Goal: Transaction & Acquisition: Purchase product/service

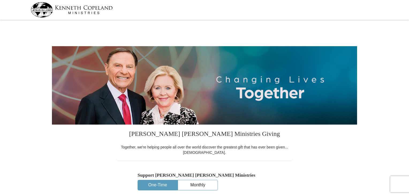
select select "TX"
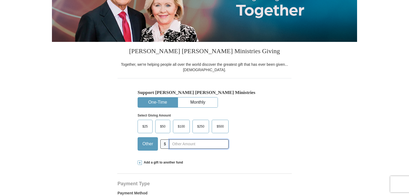
click at [179, 141] on input "text" at bounding box center [198, 143] width 59 height 9
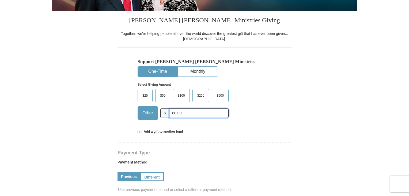
scroll to position [116, 0]
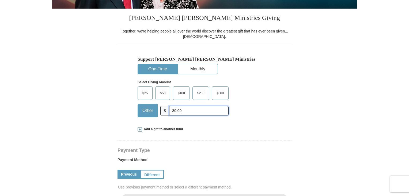
type input "80.00"
click at [169, 68] on button "One-Time" at bounding box center [158, 69] width 40 height 10
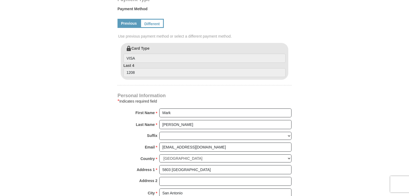
scroll to position [267, 0]
click at [192, 121] on input "Hertzfeld" at bounding box center [225, 123] width 132 height 9
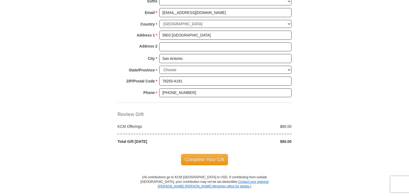
scroll to position [403, 0]
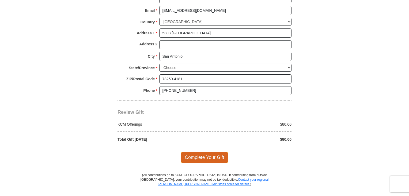
type input "Hertzfeld II"
click at [205, 152] on span "Complete Your Gift" at bounding box center [204, 156] width 47 height 11
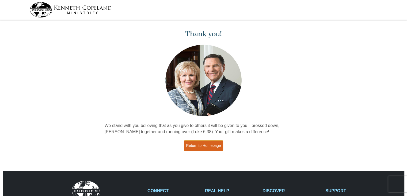
click at [216, 141] on link "Return to Homepage" at bounding box center [204, 145] width 40 height 10
